Goal: Task Accomplishment & Management: Manage account settings

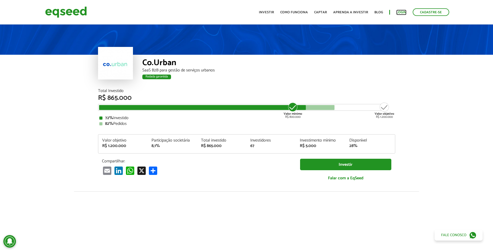
click at [403, 13] on link "Login" at bounding box center [402, 12] width 10 height 3
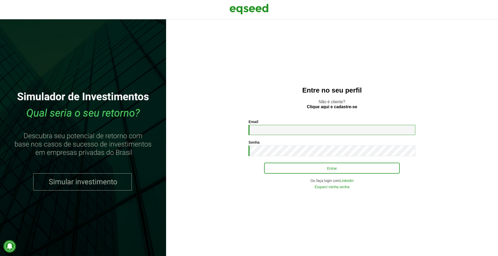
type input "**********"
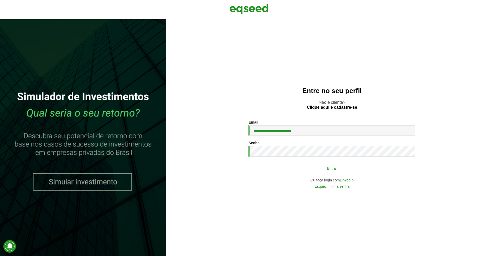
click at [301, 169] on button "Entrar" at bounding box center [332, 168] width 136 height 10
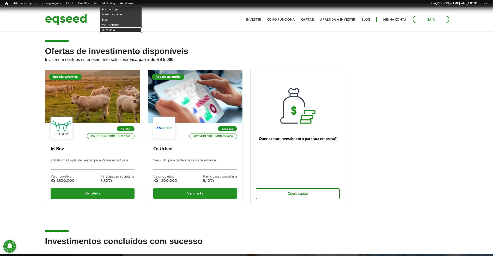
click at [121, 30] on link "UTM Data" at bounding box center [121, 29] width 42 height 5
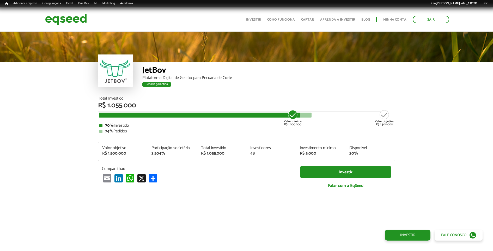
scroll to position [594, 0]
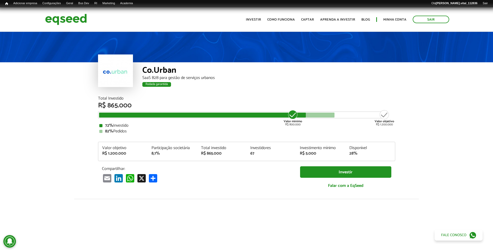
click at [78, 133] on article "Co.Urban SaaS B2B para gestão de serviços urbanos Rodada garantida Rodada garan…" at bounding box center [246, 204] width 493 height 346
